Goal: Task Accomplishment & Management: Use online tool/utility

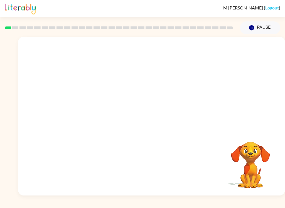
click at [264, 31] on button "Pause Pause" at bounding box center [260, 27] width 40 height 13
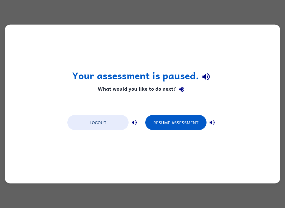
click at [186, 126] on button "Resume Assessment" at bounding box center [175, 122] width 61 height 15
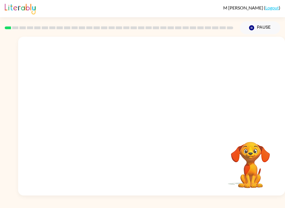
click at [266, 30] on button "Pause Pause" at bounding box center [260, 27] width 40 height 13
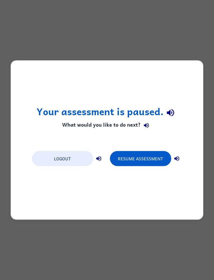
click at [146, 162] on button "Resume Assessment" at bounding box center [140, 158] width 61 height 15
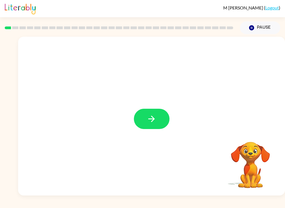
click at [155, 119] on icon "button" at bounding box center [152, 119] width 10 height 10
click at [2, 177] on div "Your browser must support playing .mp4 files to use Literably. Please try using…" at bounding box center [142, 114] width 285 height 161
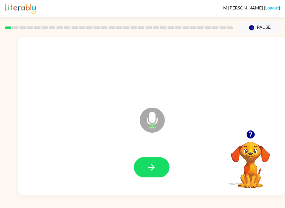
click at [151, 161] on button "button" at bounding box center [152, 167] width 36 height 20
click at [162, 165] on button "button" at bounding box center [152, 167] width 36 height 20
click at [156, 161] on button "button" at bounding box center [152, 167] width 36 height 20
click at [156, 161] on div at bounding box center [152, 168] width 256 height 46
click at [150, 167] on icon "button" at bounding box center [152, 168] width 10 height 10
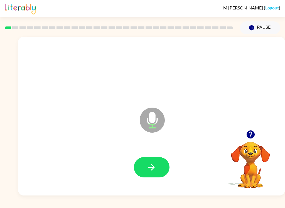
click at [158, 167] on button "button" at bounding box center [152, 167] width 36 height 20
click at [155, 160] on button "button" at bounding box center [152, 167] width 36 height 20
click at [151, 166] on icon "button" at bounding box center [152, 168] width 10 height 10
click at [150, 166] on icon "button" at bounding box center [152, 168] width 10 height 10
click at [153, 159] on button "button" at bounding box center [152, 167] width 36 height 20
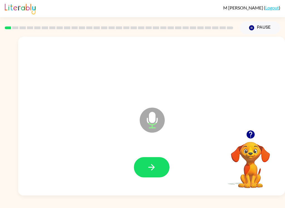
click at [153, 166] on icon "button" at bounding box center [151, 167] width 6 height 6
click at [148, 166] on icon "button" at bounding box center [152, 168] width 10 height 10
click at [158, 158] on button "button" at bounding box center [152, 167] width 36 height 20
click at [157, 164] on button "button" at bounding box center [152, 167] width 36 height 20
click at [151, 167] on icon "button" at bounding box center [152, 168] width 10 height 10
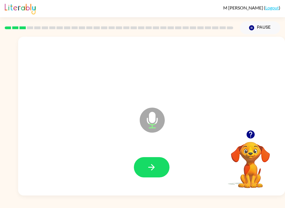
click at [149, 165] on icon "button" at bounding box center [152, 168] width 10 height 10
click at [153, 169] on icon "button" at bounding box center [151, 167] width 6 height 6
click at [149, 166] on icon "button" at bounding box center [152, 168] width 10 height 10
click at [148, 163] on icon "button" at bounding box center [152, 168] width 10 height 10
click at [151, 165] on icon "button" at bounding box center [152, 168] width 10 height 10
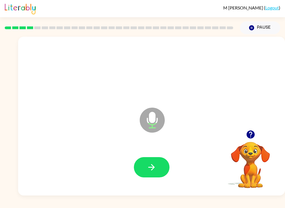
click at [152, 168] on icon "button" at bounding box center [151, 167] width 6 height 6
click at [148, 170] on icon "button" at bounding box center [152, 168] width 10 height 10
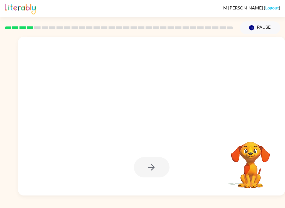
click at [254, 204] on div "[PERSON_NAME] ( Logout ) Pause Pause Your browser must support playing .mp4 fil…" at bounding box center [142, 104] width 285 height 208
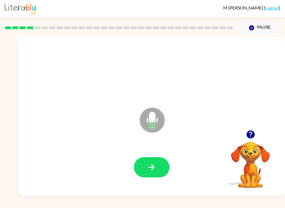
click at [153, 169] on icon "button" at bounding box center [151, 167] width 6 height 6
click at [154, 167] on icon "button" at bounding box center [151, 167] width 6 height 6
click at [151, 171] on icon "button" at bounding box center [152, 168] width 10 height 10
click at [160, 169] on button "button" at bounding box center [152, 167] width 36 height 20
click at [153, 163] on icon "button" at bounding box center [152, 168] width 10 height 10
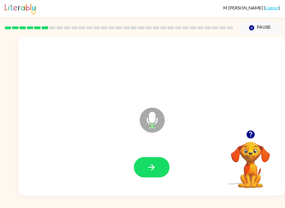
click at [155, 162] on button "button" at bounding box center [152, 167] width 36 height 20
click at [149, 169] on icon "button" at bounding box center [152, 168] width 10 height 10
click at [161, 160] on button "button" at bounding box center [152, 167] width 36 height 20
click at [153, 175] on button "button" at bounding box center [152, 167] width 36 height 20
click at [153, 165] on icon "button" at bounding box center [152, 168] width 10 height 10
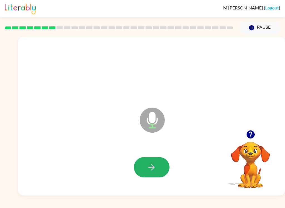
click at [153, 166] on icon "button" at bounding box center [151, 167] width 6 height 6
click at [238, 202] on div "[PERSON_NAME] ( Logout ) Pause Pause Microphone The Microphone is here when it …" at bounding box center [142, 104] width 285 height 208
click at [149, 171] on icon "button" at bounding box center [152, 168] width 10 height 10
click at [152, 167] on icon "button" at bounding box center [152, 168] width 10 height 10
click at [154, 169] on icon "button" at bounding box center [152, 168] width 10 height 10
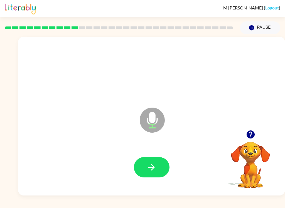
click at [152, 172] on icon "button" at bounding box center [152, 168] width 10 height 10
click at [155, 162] on button "button" at bounding box center [152, 167] width 36 height 20
click at [153, 163] on icon "button" at bounding box center [152, 168] width 10 height 10
click at [153, 167] on icon "button" at bounding box center [151, 167] width 6 height 6
click at [157, 167] on button "button" at bounding box center [152, 167] width 36 height 20
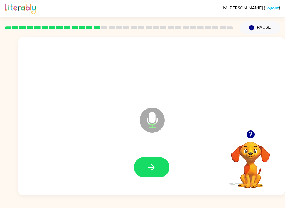
click at [150, 162] on button "button" at bounding box center [152, 167] width 36 height 20
click at [158, 165] on button "button" at bounding box center [152, 167] width 36 height 20
click at [159, 174] on button "button" at bounding box center [152, 167] width 36 height 20
click at [157, 171] on button "button" at bounding box center [152, 167] width 36 height 20
click at [151, 173] on button "button" at bounding box center [152, 167] width 36 height 20
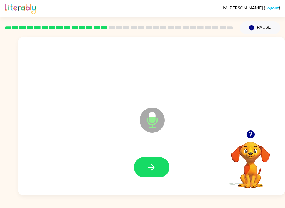
click at [144, 174] on button "button" at bounding box center [152, 167] width 36 height 20
click at [151, 165] on icon "button" at bounding box center [152, 168] width 10 height 10
click at [154, 170] on icon "button" at bounding box center [152, 168] width 10 height 10
click at [150, 163] on icon "button" at bounding box center [152, 168] width 10 height 10
click at [154, 167] on icon "button" at bounding box center [152, 168] width 10 height 10
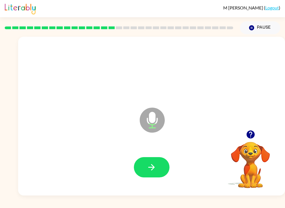
click at [151, 168] on icon "button" at bounding box center [151, 167] width 6 height 6
click at [157, 169] on button "button" at bounding box center [152, 167] width 36 height 20
click at [148, 166] on icon "button" at bounding box center [152, 168] width 10 height 10
click at [151, 160] on button "button" at bounding box center [152, 167] width 36 height 20
click at [154, 165] on icon "button" at bounding box center [152, 168] width 10 height 10
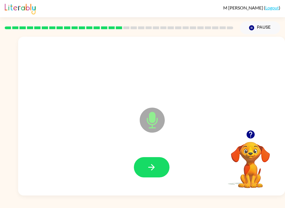
click at [157, 166] on button "button" at bounding box center [152, 167] width 36 height 20
click at [158, 163] on button "button" at bounding box center [152, 167] width 36 height 20
click at [153, 170] on icon "button" at bounding box center [152, 168] width 10 height 10
click at [154, 163] on icon "button" at bounding box center [152, 168] width 10 height 10
click at [148, 164] on icon "button" at bounding box center [152, 168] width 10 height 10
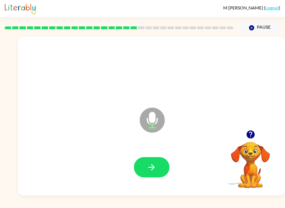
click at [150, 164] on icon "button" at bounding box center [152, 168] width 10 height 10
click at [152, 166] on icon "button" at bounding box center [151, 167] width 6 height 6
click at [150, 173] on button "button" at bounding box center [152, 167] width 36 height 20
click at [158, 161] on button "button" at bounding box center [152, 167] width 36 height 20
click at [160, 167] on button "button" at bounding box center [152, 167] width 36 height 20
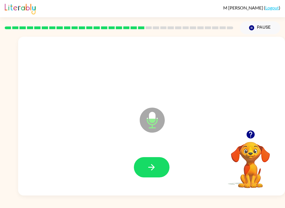
click at [153, 160] on button "button" at bounding box center [152, 167] width 36 height 20
click at [151, 167] on icon "button" at bounding box center [151, 167] width 6 height 6
click at [153, 163] on icon "button" at bounding box center [152, 168] width 10 height 10
click at [158, 159] on button "button" at bounding box center [152, 167] width 36 height 20
click at [150, 171] on icon "button" at bounding box center [152, 168] width 10 height 10
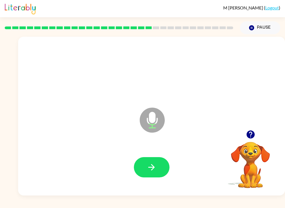
click at [158, 163] on button "button" at bounding box center [152, 167] width 36 height 20
click at [158, 164] on button "button" at bounding box center [152, 167] width 36 height 20
click at [149, 162] on button "button" at bounding box center [152, 167] width 36 height 20
click at [148, 167] on icon "button" at bounding box center [152, 168] width 10 height 10
click at [158, 164] on button "button" at bounding box center [152, 167] width 36 height 20
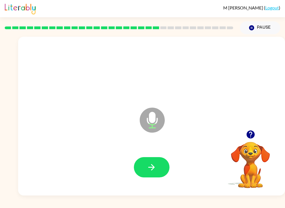
click at [158, 162] on button "button" at bounding box center [152, 167] width 36 height 20
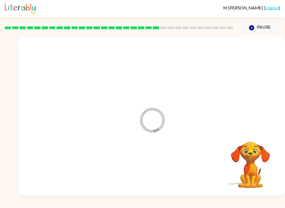
click at [158, 161] on div at bounding box center [152, 168] width 256 height 46
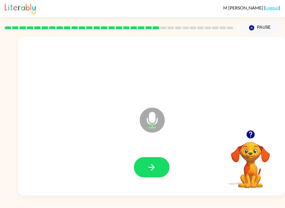
click at [157, 167] on button "button" at bounding box center [152, 167] width 36 height 20
click at [153, 170] on icon "button" at bounding box center [152, 168] width 10 height 10
click at [153, 170] on icon "button" at bounding box center [151, 167] width 6 height 6
click at [153, 164] on icon "button" at bounding box center [152, 168] width 10 height 10
click at [153, 161] on button "button" at bounding box center [152, 167] width 36 height 20
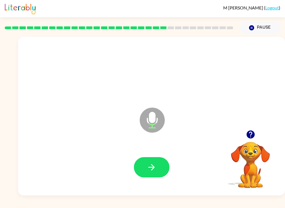
click at [154, 163] on icon "button" at bounding box center [152, 168] width 10 height 10
click at [154, 165] on icon "button" at bounding box center [152, 168] width 10 height 10
click at [159, 169] on button "button" at bounding box center [152, 167] width 36 height 20
click at [150, 166] on icon "button" at bounding box center [152, 168] width 10 height 10
click at [155, 159] on button "button" at bounding box center [152, 167] width 36 height 20
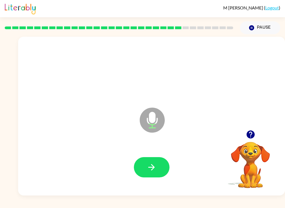
click at [148, 175] on button "button" at bounding box center [152, 167] width 36 height 20
click at [151, 164] on icon "button" at bounding box center [152, 168] width 10 height 10
click at [154, 164] on icon "button" at bounding box center [152, 168] width 10 height 10
click at [147, 166] on icon "button" at bounding box center [152, 168] width 10 height 10
click at [156, 165] on icon "button" at bounding box center [152, 168] width 10 height 10
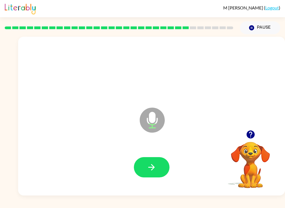
click at [152, 165] on icon "button" at bounding box center [151, 167] width 6 height 6
click at [148, 162] on button "button" at bounding box center [152, 167] width 36 height 20
click at [153, 161] on button "button" at bounding box center [152, 167] width 36 height 20
click at [154, 166] on icon "button" at bounding box center [152, 168] width 10 height 10
click at [155, 158] on button "button" at bounding box center [152, 167] width 36 height 20
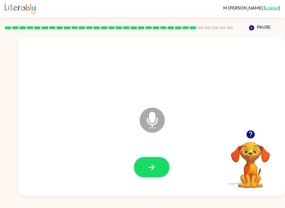
click at [156, 165] on icon "button" at bounding box center [152, 168] width 10 height 10
click at [155, 167] on icon "button" at bounding box center [152, 168] width 10 height 10
click at [157, 163] on button "button" at bounding box center [152, 167] width 36 height 20
click at [153, 167] on icon "button" at bounding box center [152, 168] width 10 height 10
click at [155, 165] on icon "button" at bounding box center [152, 168] width 10 height 10
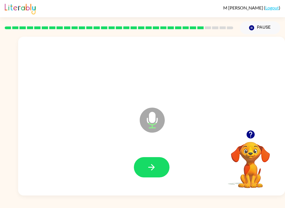
click at [152, 165] on icon "button" at bounding box center [151, 167] width 6 height 6
click at [256, 22] on button "Pause Pause" at bounding box center [260, 27] width 40 height 13
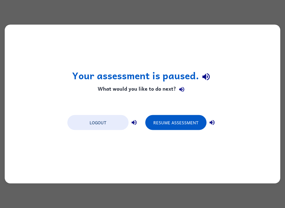
click at [102, 124] on button "Logout" at bounding box center [97, 122] width 61 height 15
